Goal: Navigation & Orientation: Find specific page/section

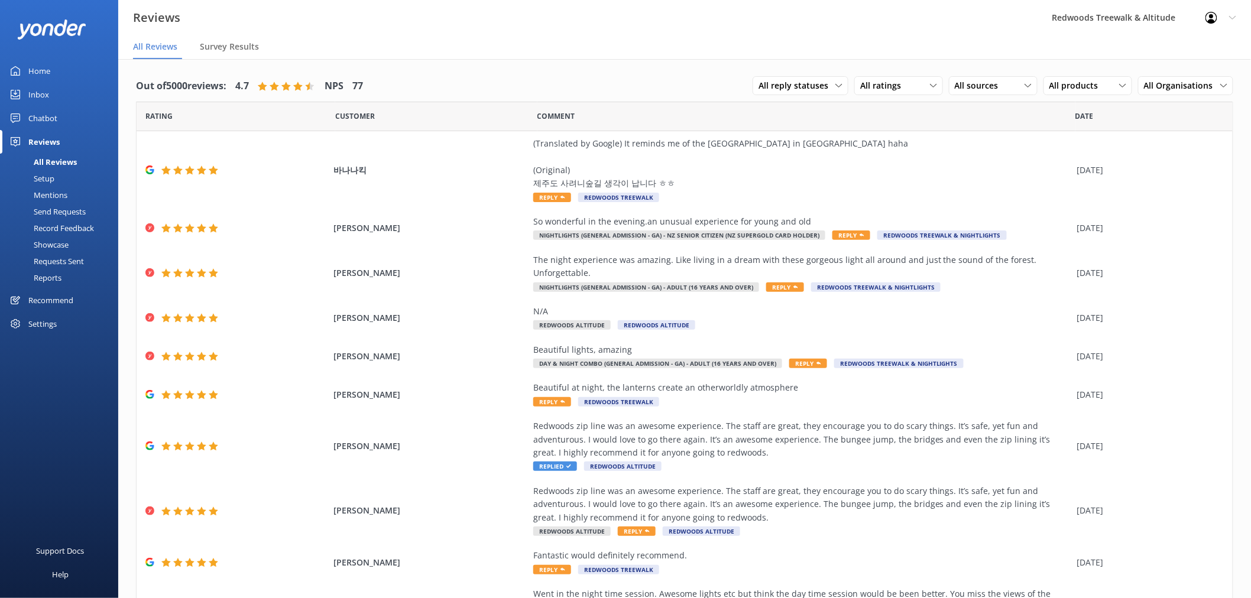
click at [69, 81] on link "Home" at bounding box center [59, 71] width 118 height 24
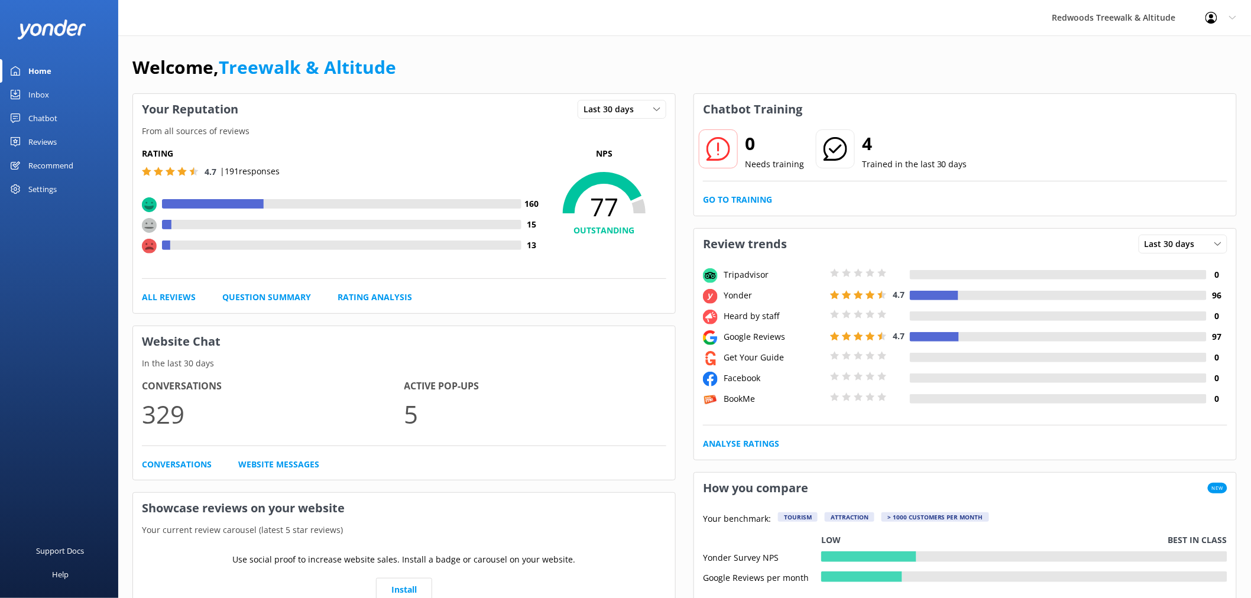
click at [63, 99] on link "Inbox" at bounding box center [59, 95] width 118 height 24
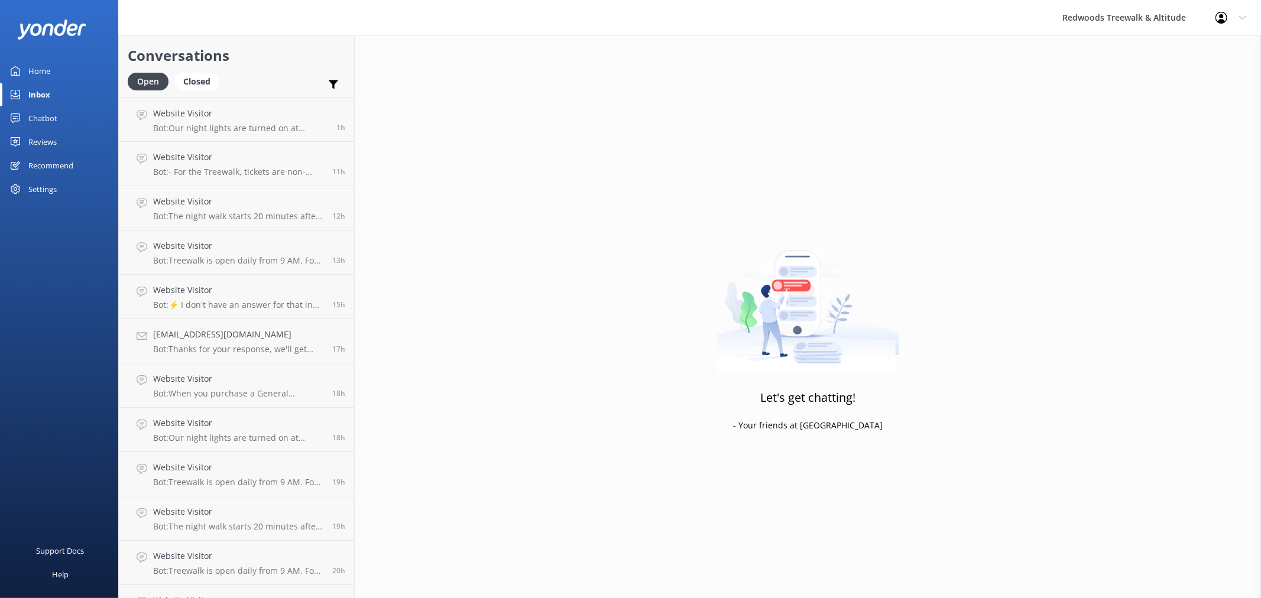
click at [43, 67] on div "Home" at bounding box center [39, 71] width 22 height 24
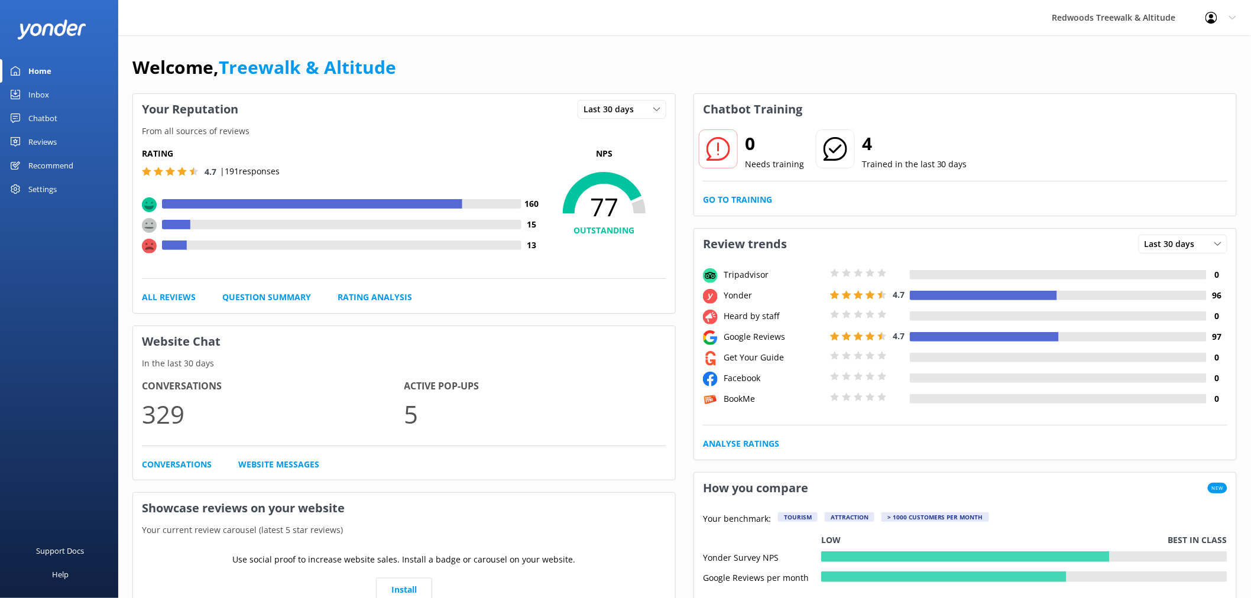
click at [57, 140] on link "Reviews" at bounding box center [59, 142] width 118 height 24
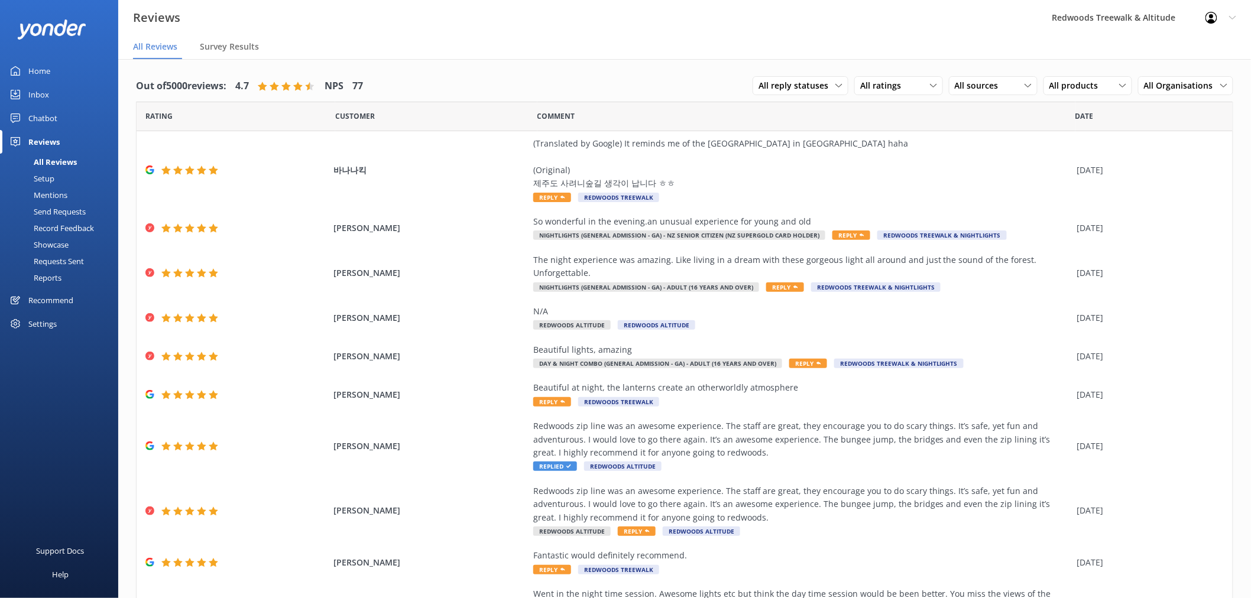
click at [60, 72] on link "Home" at bounding box center [59, 71] width 118 height 24
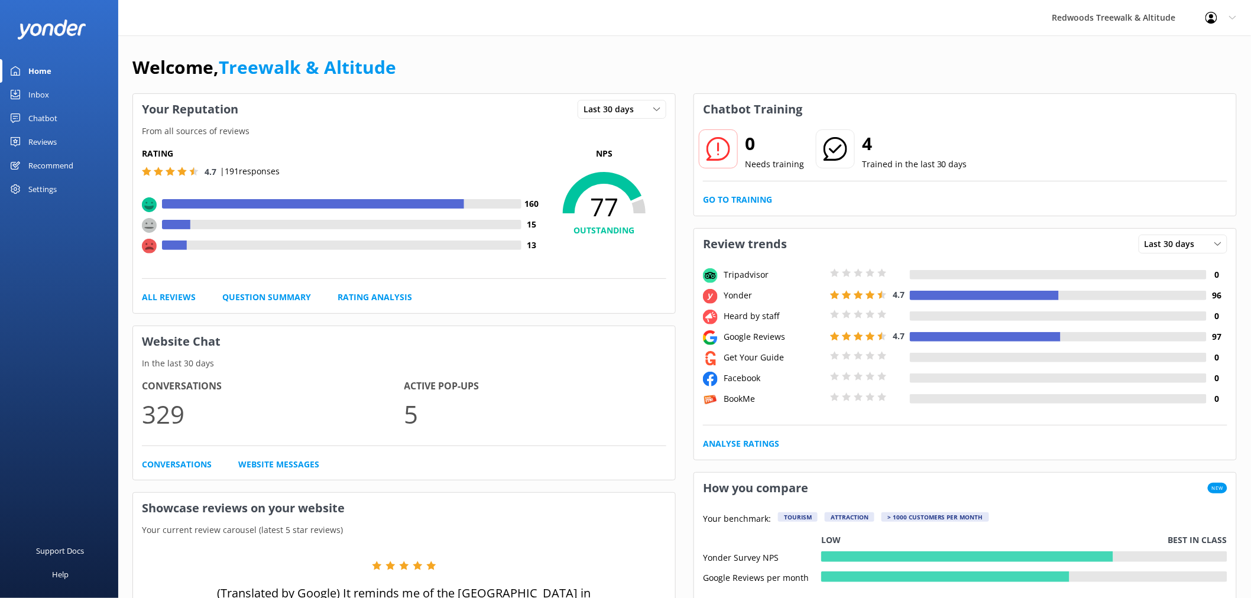
click at [91, 143] on link "Reviews" at bounding box center [59, 142] width 118 height 24
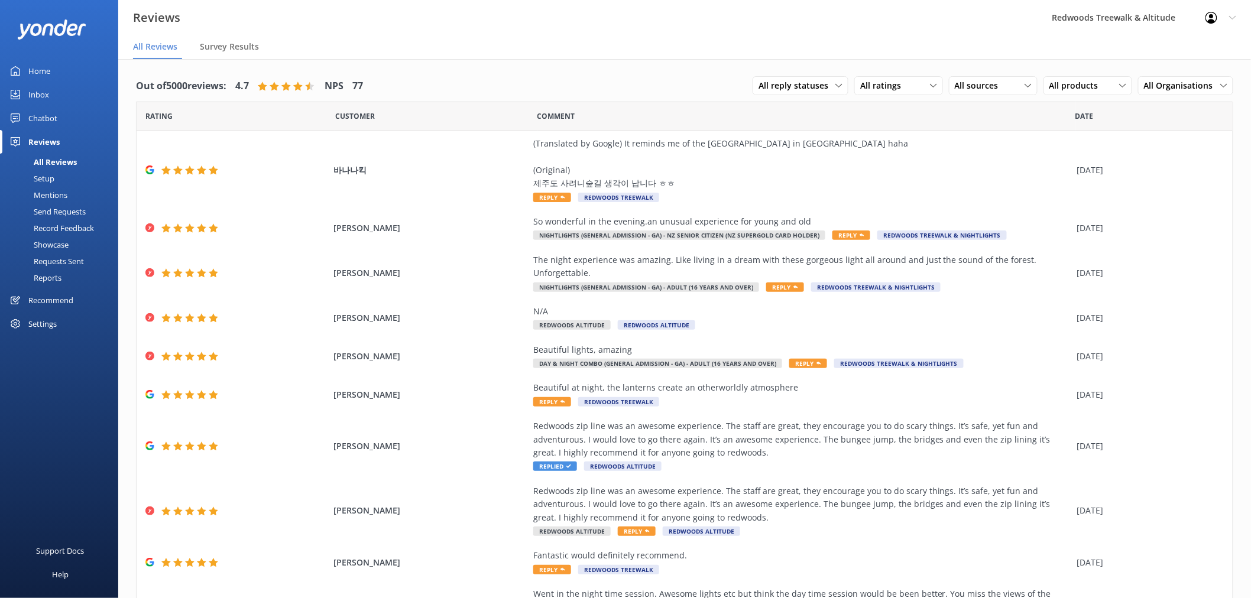
click at [72, 90] on link "Inbox" at bounding box center [59, 95] width 118 height 24
